Goal: Task Accomplishment & Management: Use online tool/utility

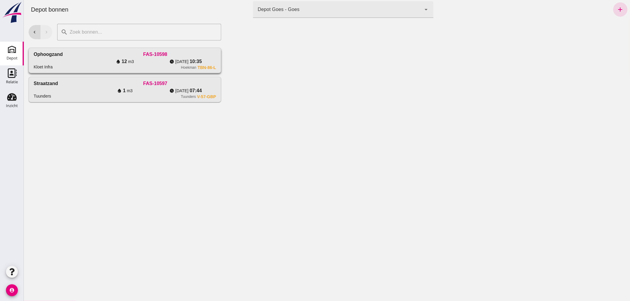
click at [87, 57] on div "Ophoogzand Kloet Infra" at bounding box center [63, 60] width 61 height 19
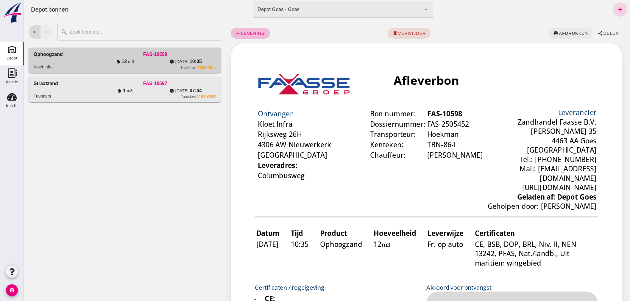
click at [569, 33] on span "afdrukken" at bounding box center [572, 33] width 29 height 5
click at [13, 97] on icon "Inzicht" at bounding box center [12, 97] width 10 height 10
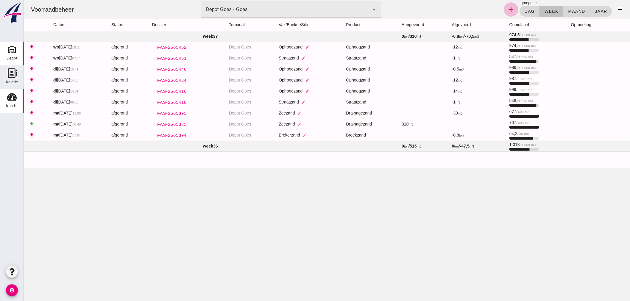
click at [14, 51] on use at bounding box center [12, 50] width 10 height 10
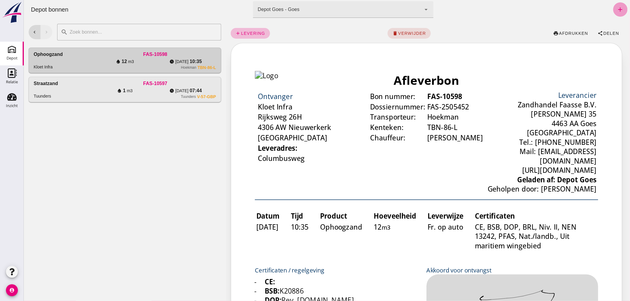
click at [617, 8] on icon "add" at bounding box center [620, 9] width 7 height 7
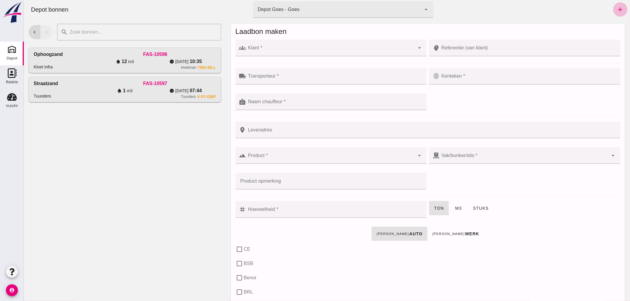
click at [328, 46] on div at bounding box center [330, 48] width 169 height 17
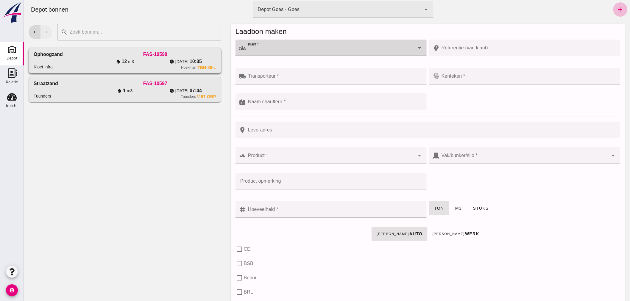
click at [123, 60] on span "12" at bounding box center [123, 61] width 5 height 7
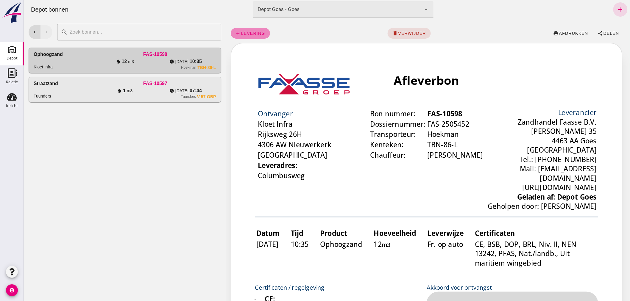
click at [243, 33] on span "levering" at bounding box center [253, 33] width 24 height 5
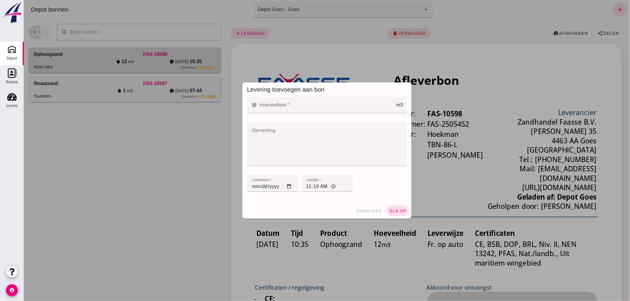
click at [284, 104] on input "Hoeveelheid *" at bounding box center [327, 105] width 138 height 17
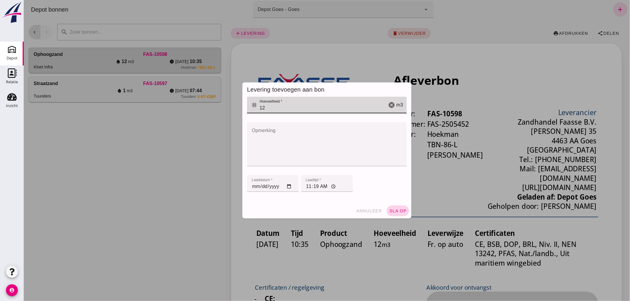
type input "12"
click at [391, 209] on span "sla op" at bounding box center [398, 211] width 18 height 5
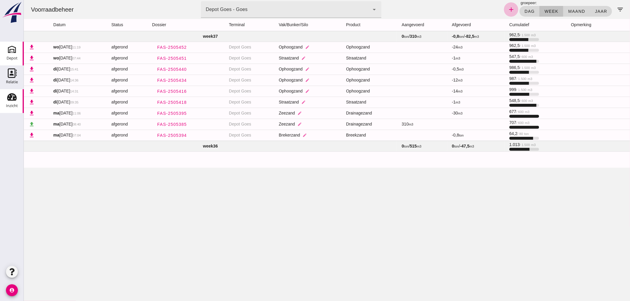
click at [14, 51] on use at bounding box center [12, 50] width 10 height 10
